Goal: Information Seeking & Learning: Check status

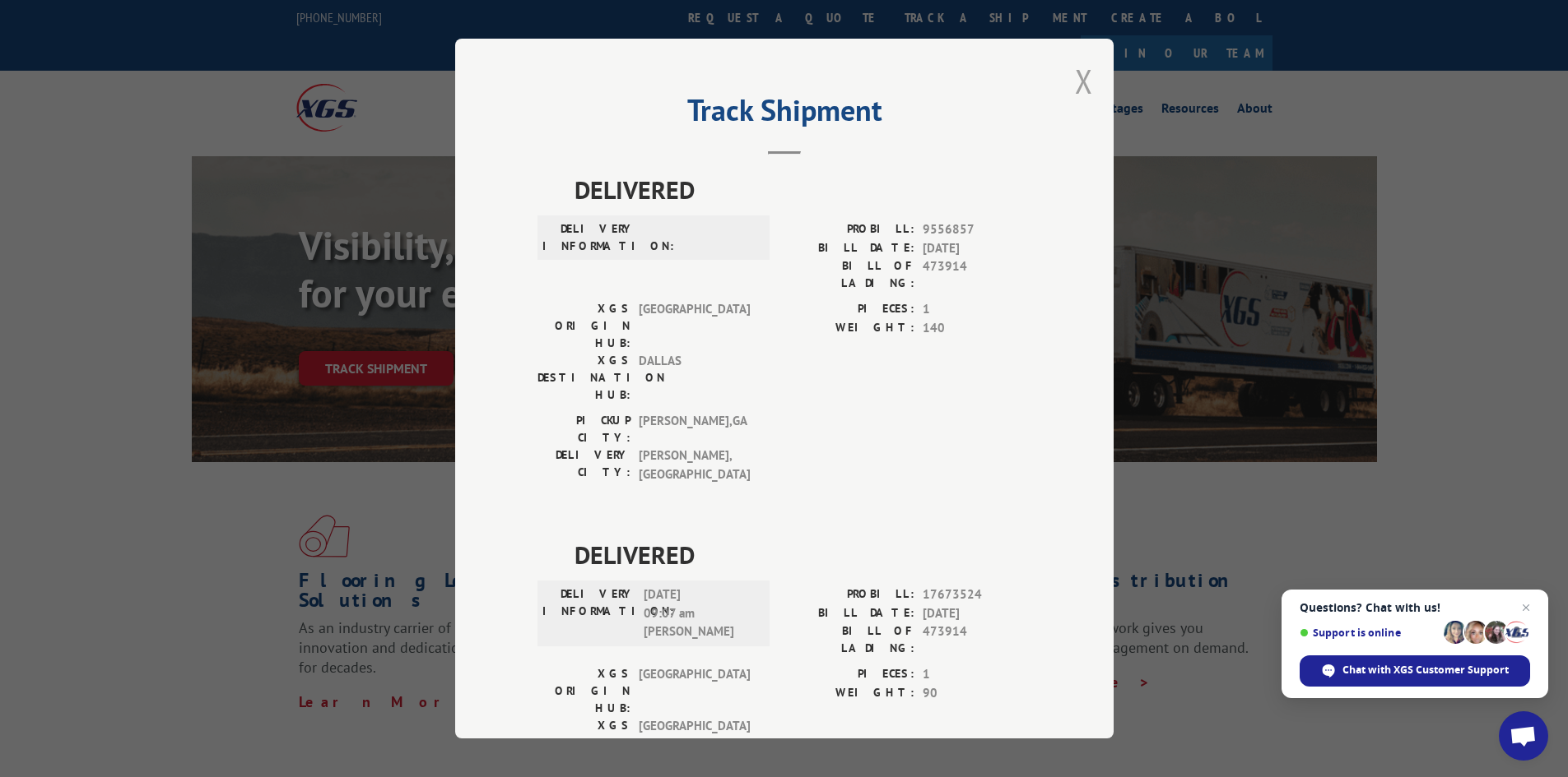
click at [1081, 73] on button "Close modal" at bounding box center [1084, 81] width 18 height 43
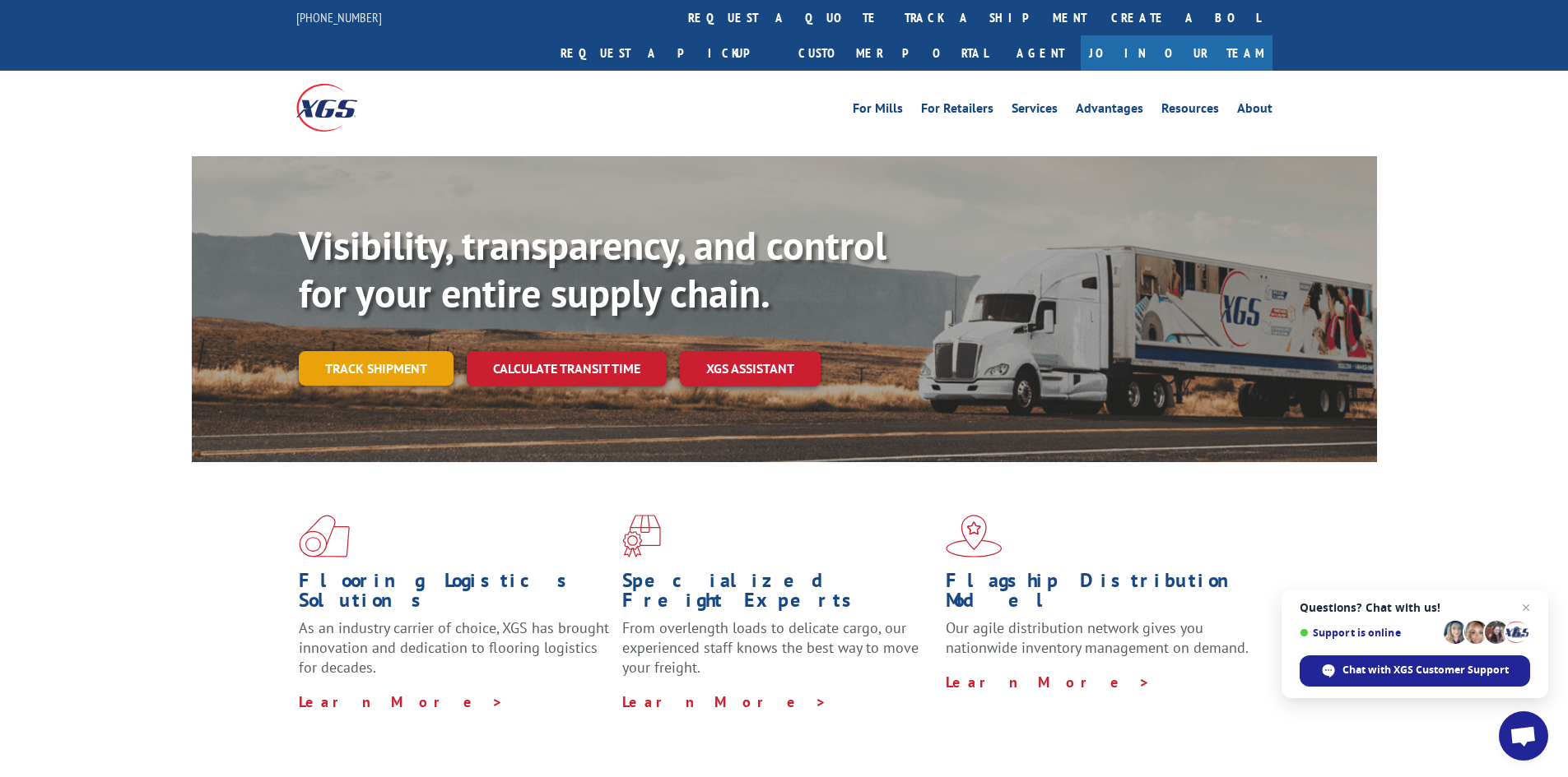
click at [340, 352] on link "Track shipment" at bounding box center [376, 369] width 155 height 35
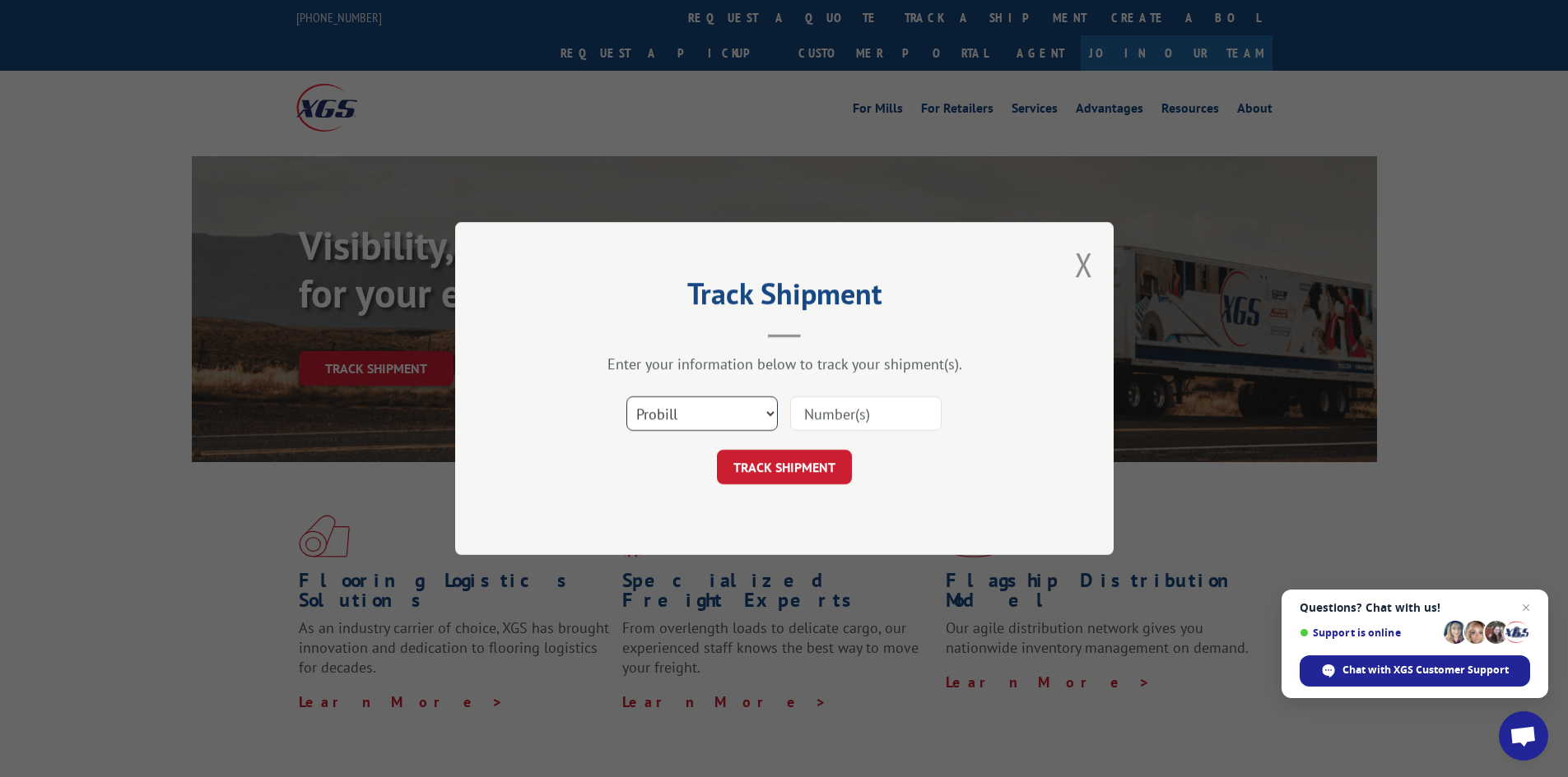
click at [709, 422] on select "Select category... Probill BOL PO" at bounding box center [702, 414] width 152 height 35
select select "bol"
click at [626, 397] on select "Select category... Probill BOL PO" at bounding box center [702, 414] width 152 height 35
click at [826, 423] on input at bounding box center [866, 414] width 152 height 35
paste input "7081871"
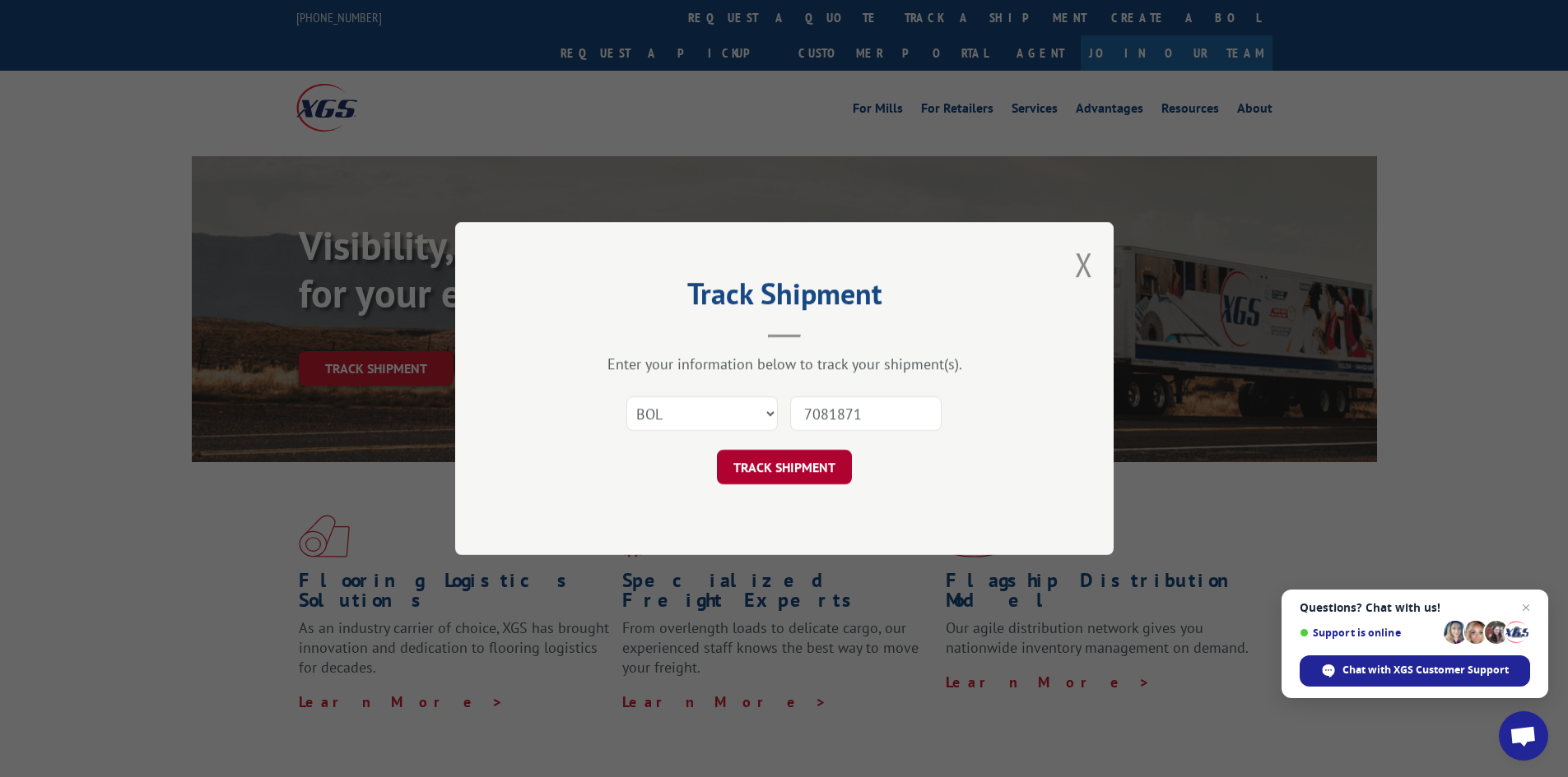
type input "7081871"
click at [788, 468] on button "TRACK SHIPMENT" at bounding box center [784, 467] width 135 height 35
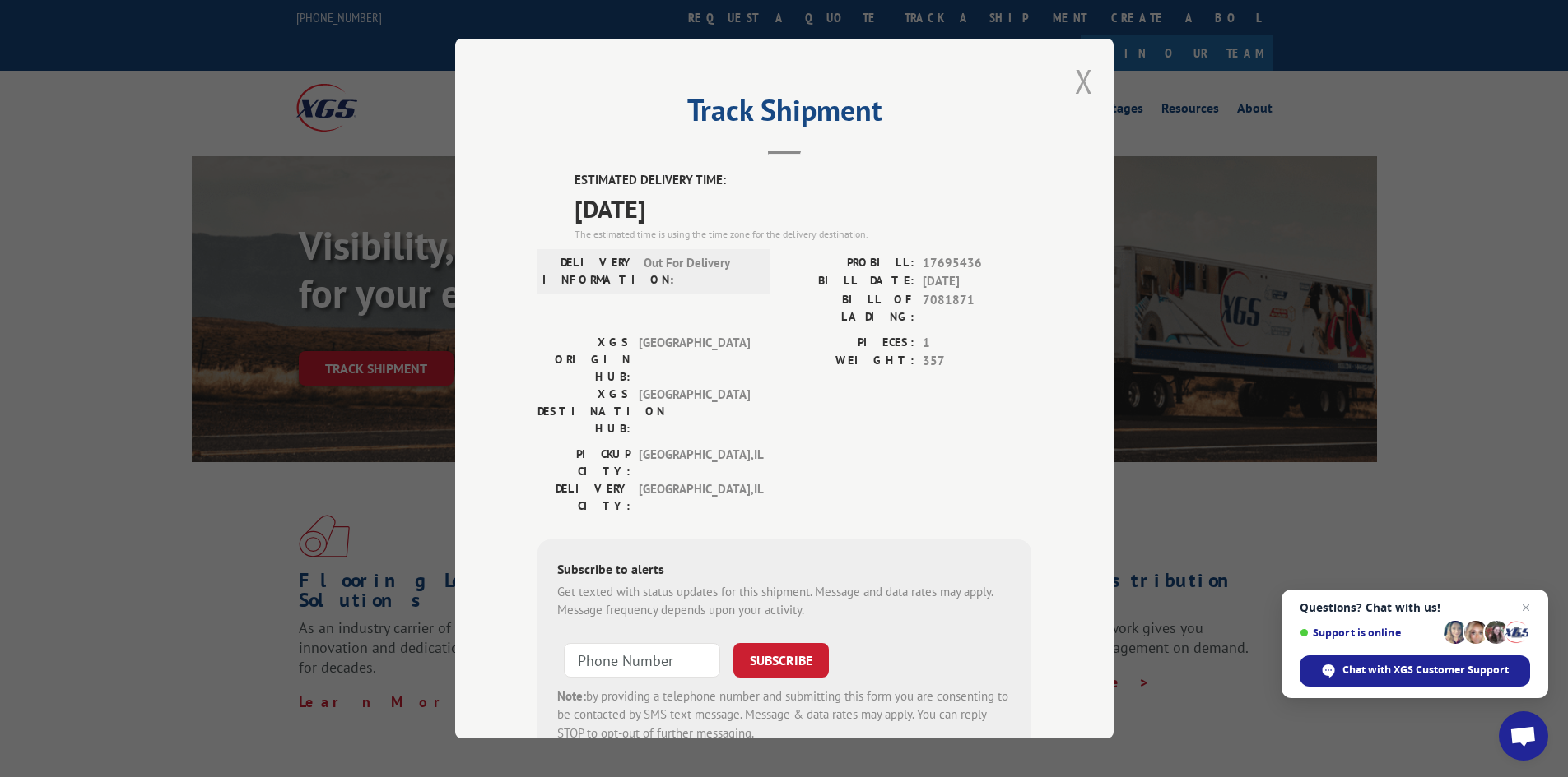
click at [1075, 78] on button "Close modal" at bounding box center [1084, 81] width 18 height 43
